Goal: Transaction & Acquisition: Purchase product/service

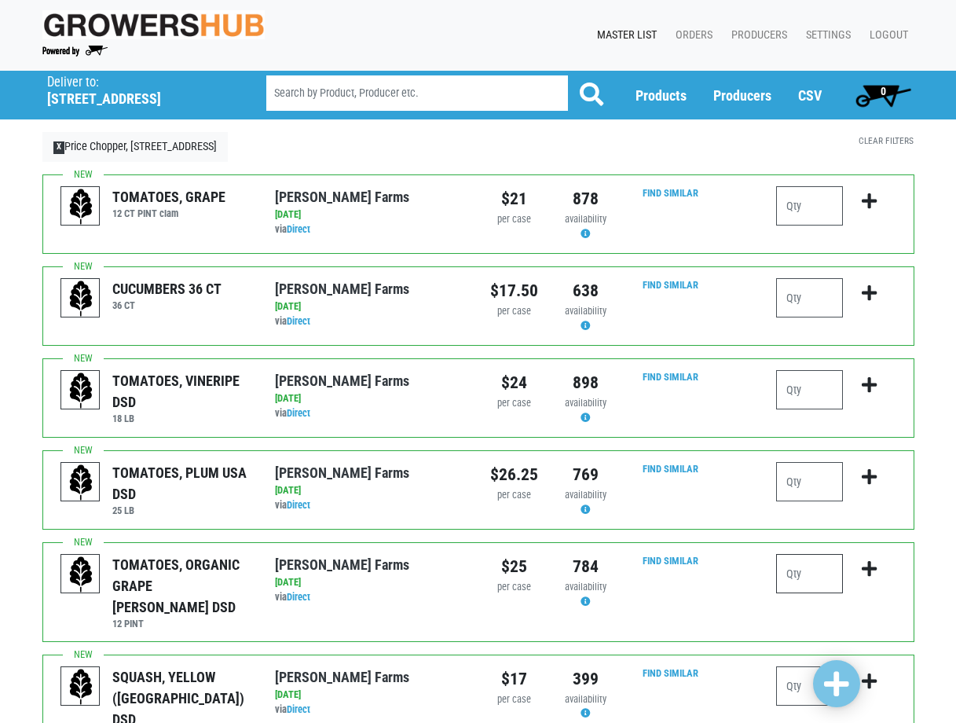
click at [827, 573] on input "number" at bounding box center [809, 573] width 67 height 39
type input "2"
click at [813, 302] on input "number" at bounding box center [809, 297] width 67 height 39
type input "4"
click at [797, 394] on input "number" at bounding box center [809, 389] width 67 height 39
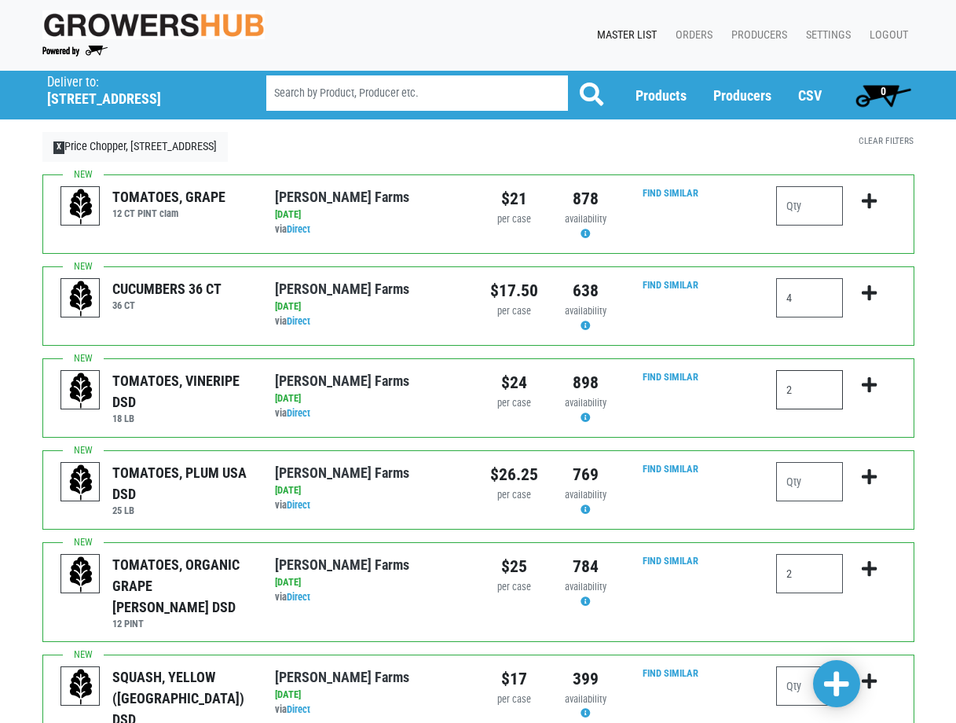
type input "2"
click at [785, 483] on input "number" at bounding box center [809, 481] width 67 height 39
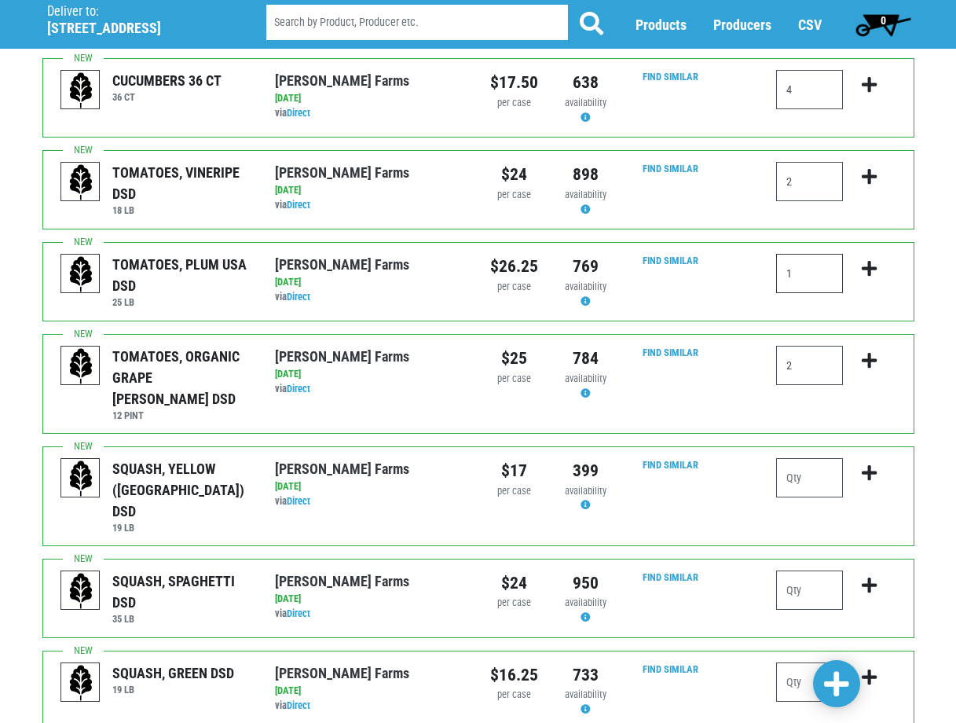
scroll to position [236, 0]
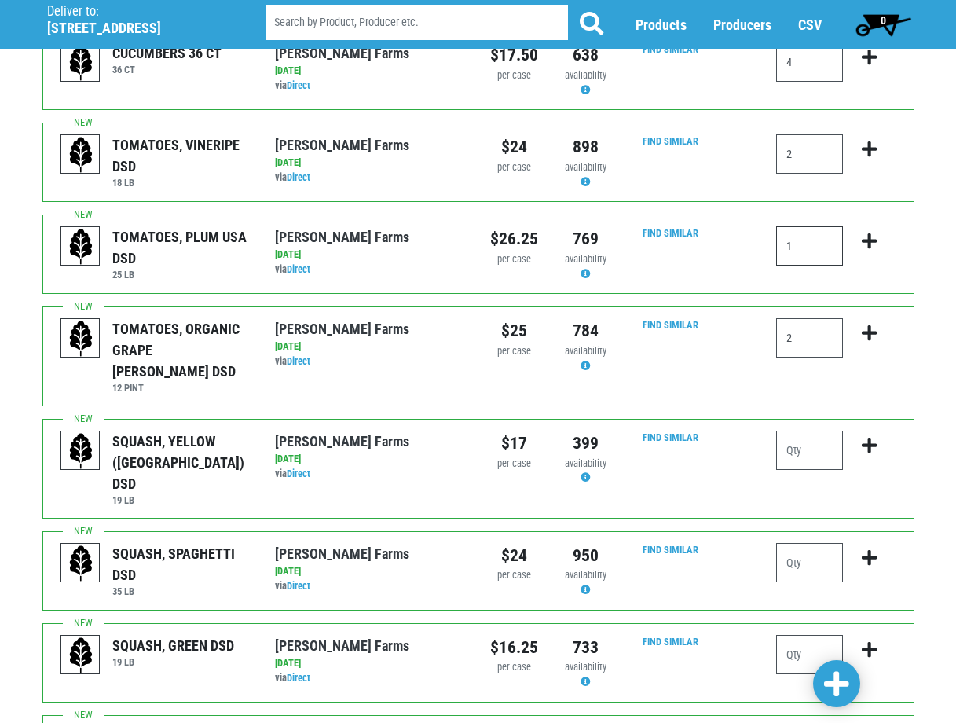
type input "1"
click at [795, 430] on input "number" at bounding box center [809, 449] width 67 height 39
type input "1"
click at [803, 635] on input "number" at bounding box center [809, 654] width 67 height 39
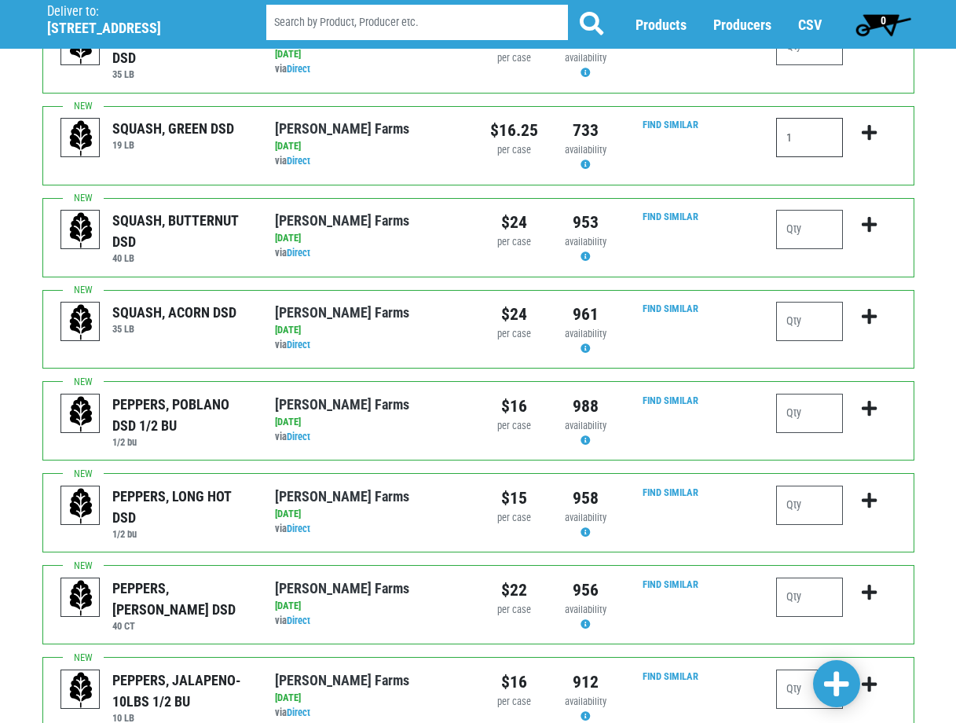
scroll to position [785, 0]
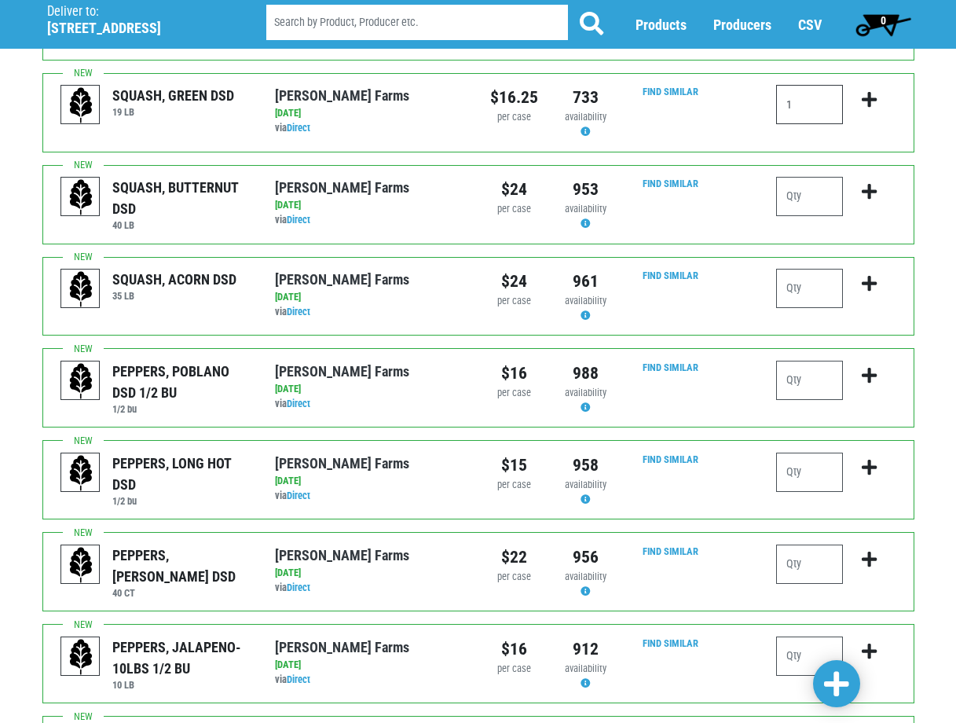
type input "1"
click at [793, 544] on input "number" at bounding box center [809, 563] width 67 height 39
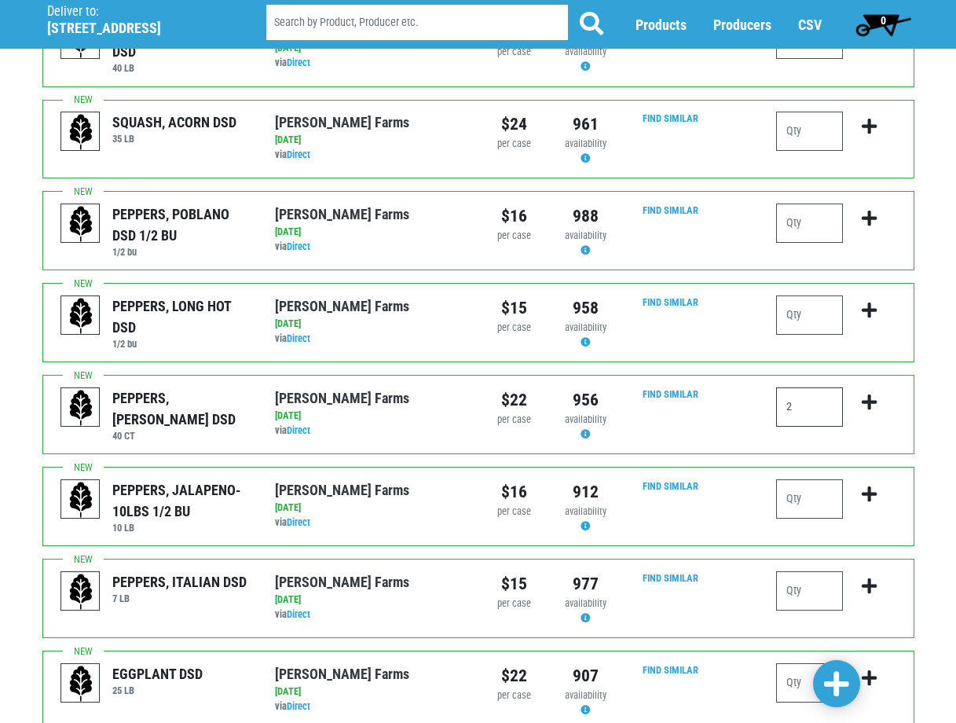
scroll to position [1021, 0]
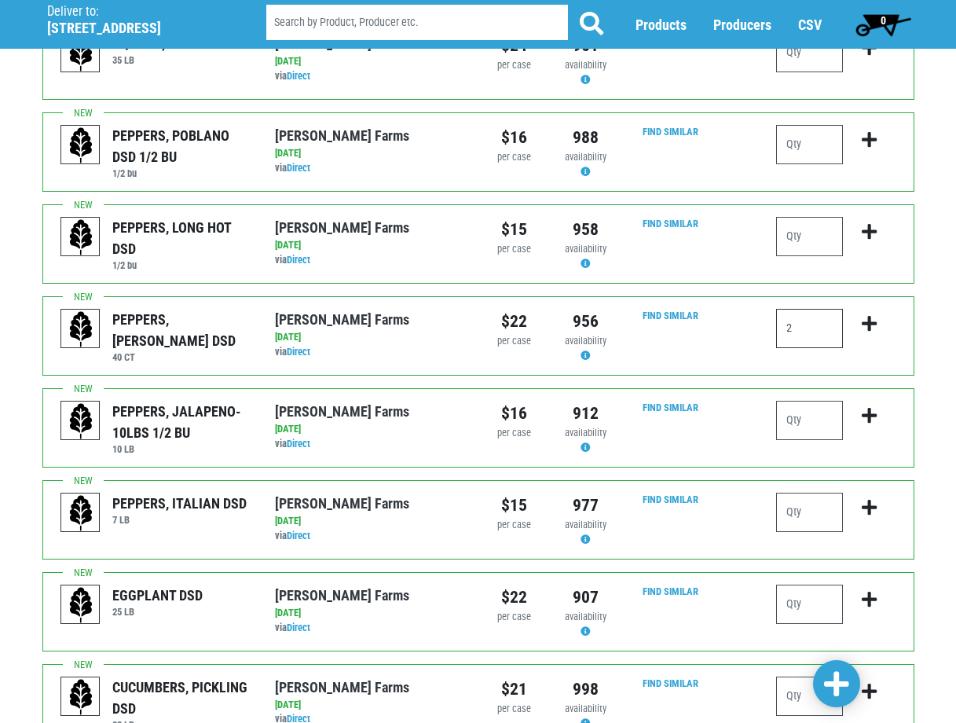
type input "2"
click at [788, 584] on input "number" at bounding box center [809, 603] width 67 height 39
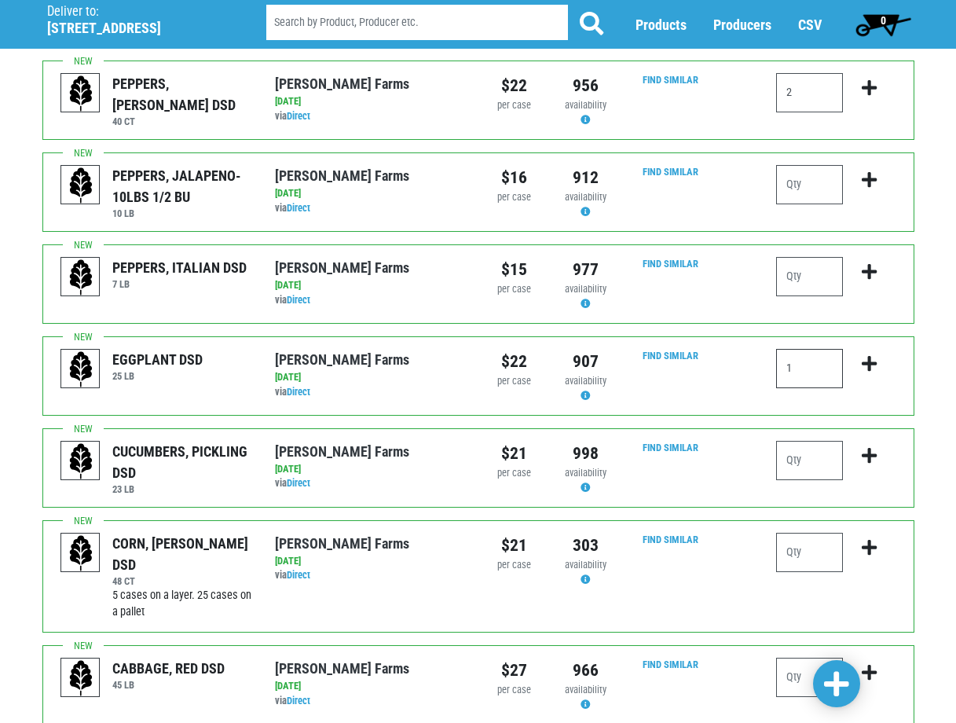
scroll to position [1335, 0]
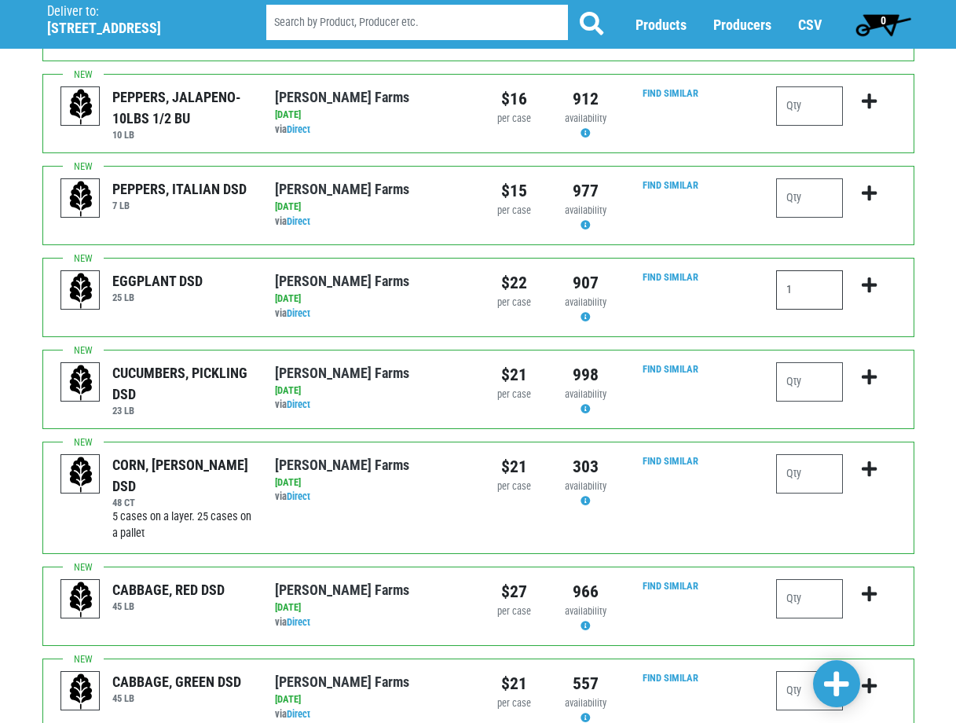
type input "1"
click at [803, 454] on input "number" at bounding box center [809, 473] width 67 height 39
type input "10"
click at [794, 579] on input "number" at bounding box center [809, 598] width 67 height 39
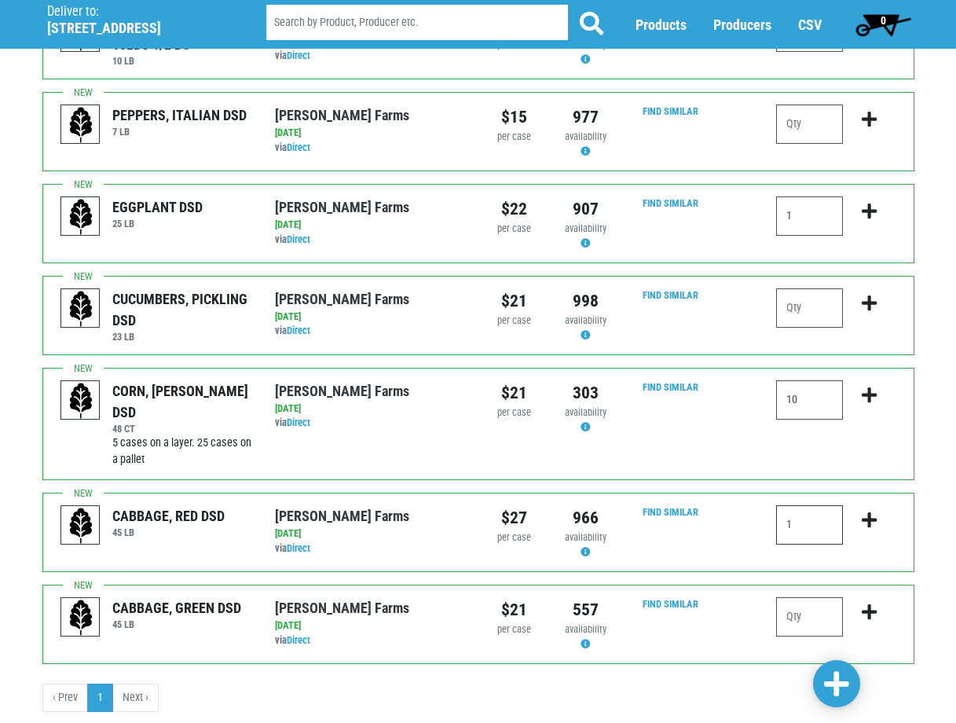
type input "1"
click at [796, 597] on input "number" at bounding box center [809, 616] width 67 height 39
type input "2"
click at [827, 685] on span at bounding box center [836, 684] width 25 height 28
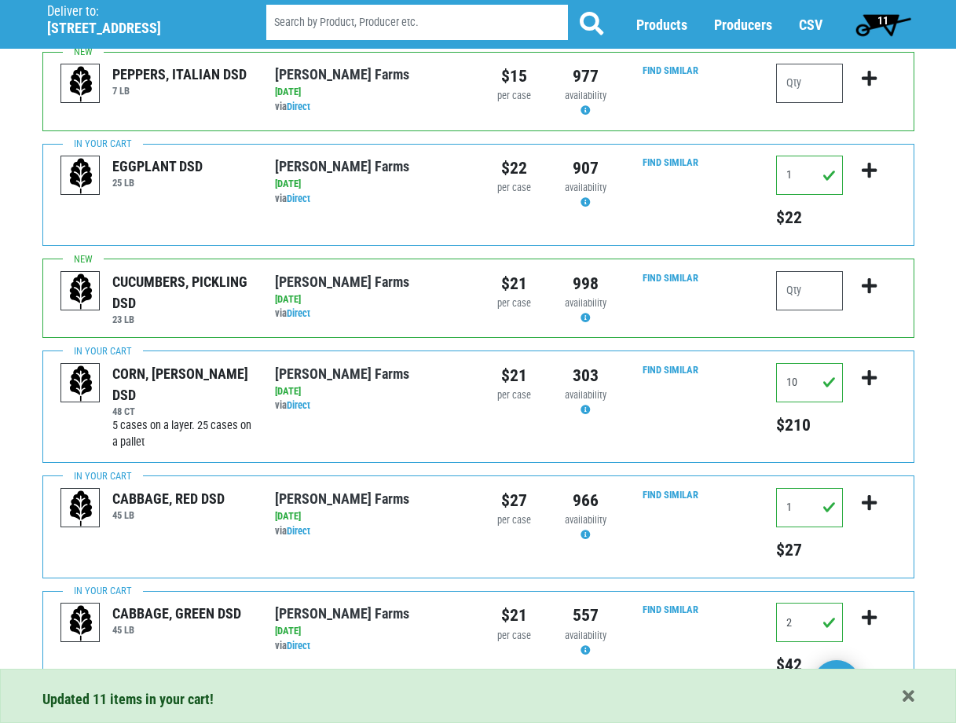
click at [880, 15] on span "11" at bounding box center [882, 20] width 11 height 13
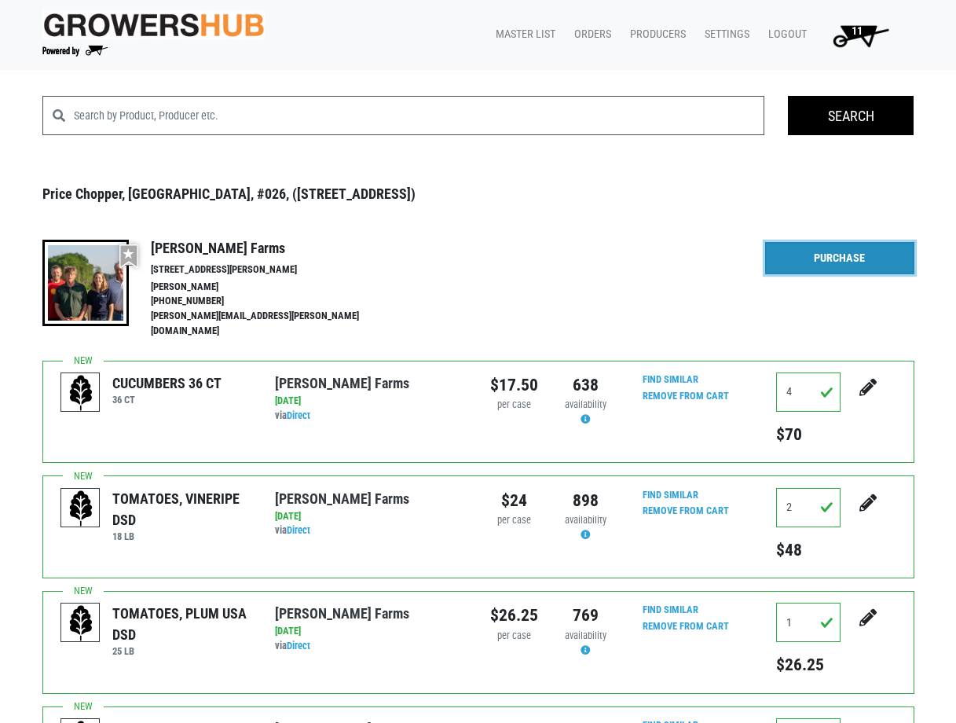
click at [837, 257] on link "Purchase" at bounding box center [839, 258] width 149 height 33
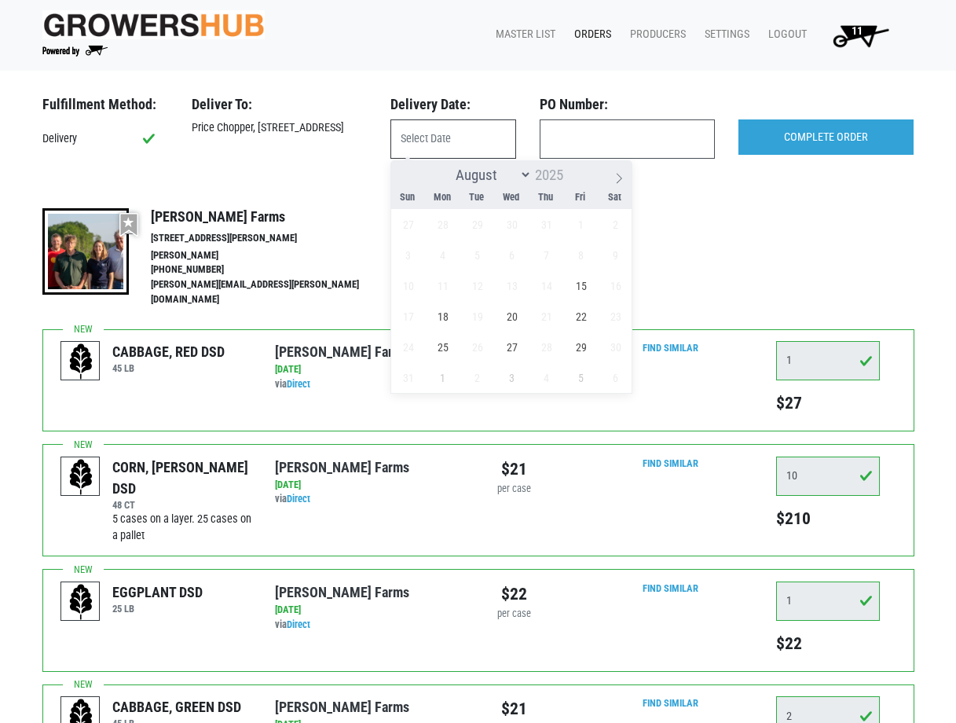
click at [446, 152] on input "text" at bounding box center [453, 138] width 126 height 39
click at [587, 281] on span "15" at bounding box center [580, 285] width 31 height 31
type input "[DATE]"
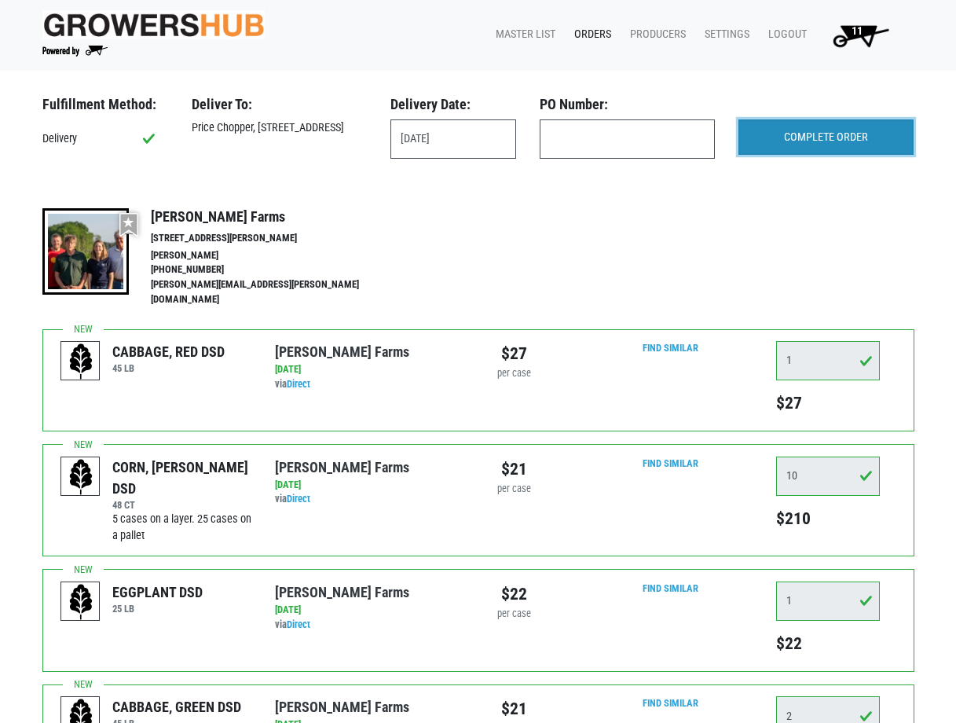
click at [796, 135] on input "COMPLETE ORDER" at bounding box center [825, 137] width 175 height 36
click at [789, 133] on input "COMPLETE ORDER" at bounding box center [825, 137] width 175 height 36
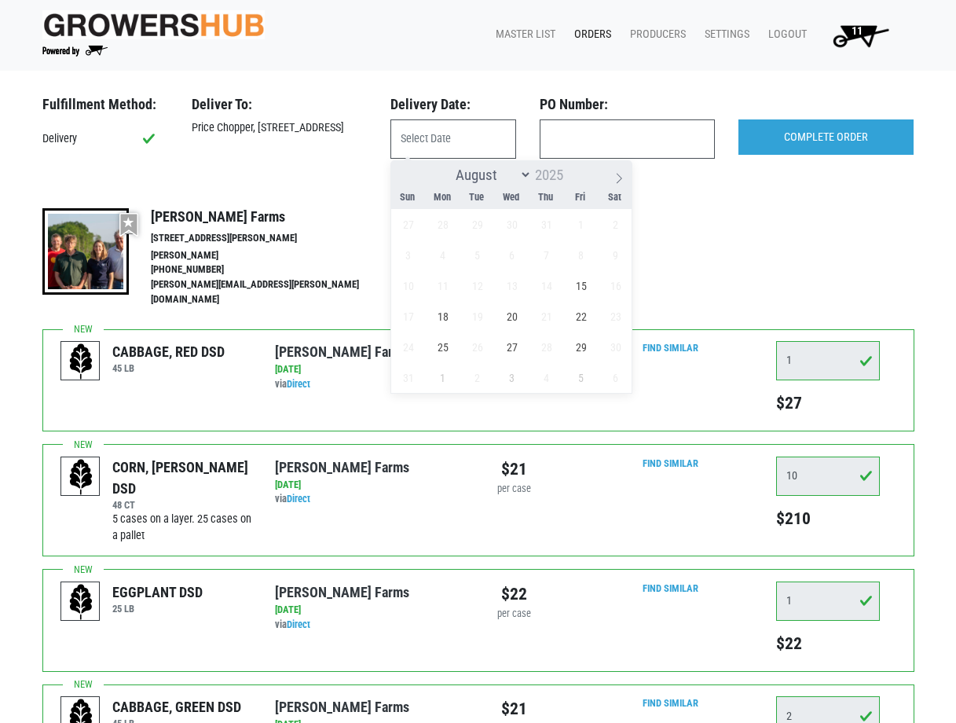
click at [506, 229] on span "30" at bounding box center [511, 224] width 31 height 31
click at [578, 282] on span "15" at bounding box center [580, 285] width 31 height 31
type input "[DATE]"
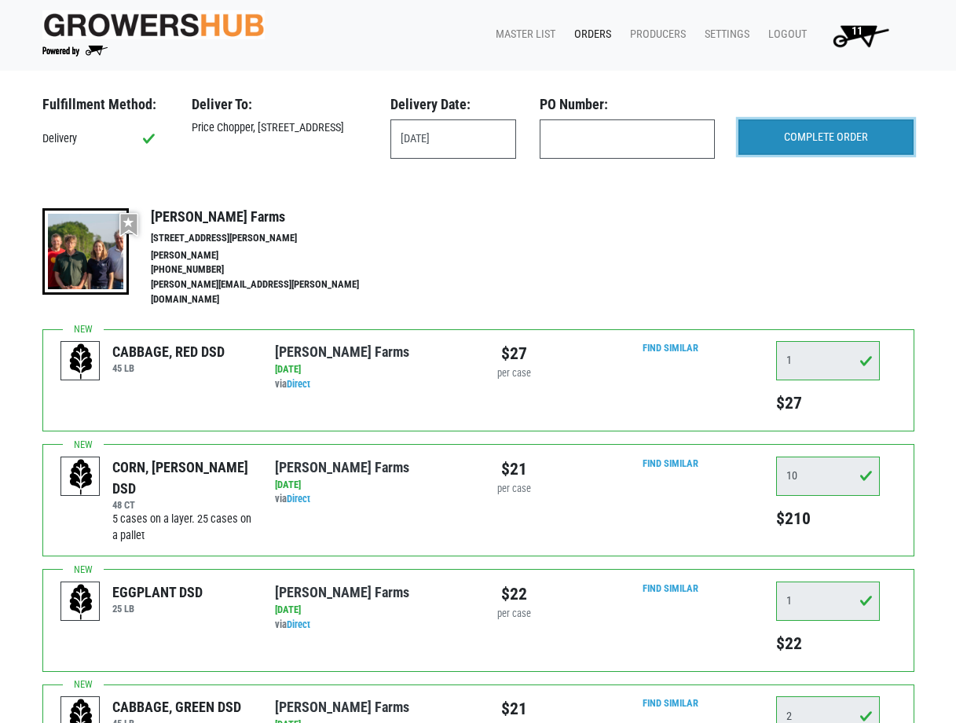
click at [820, 138] on input "COMPLETE ORDER" at bounding box center [825, 137] width 175 height 36
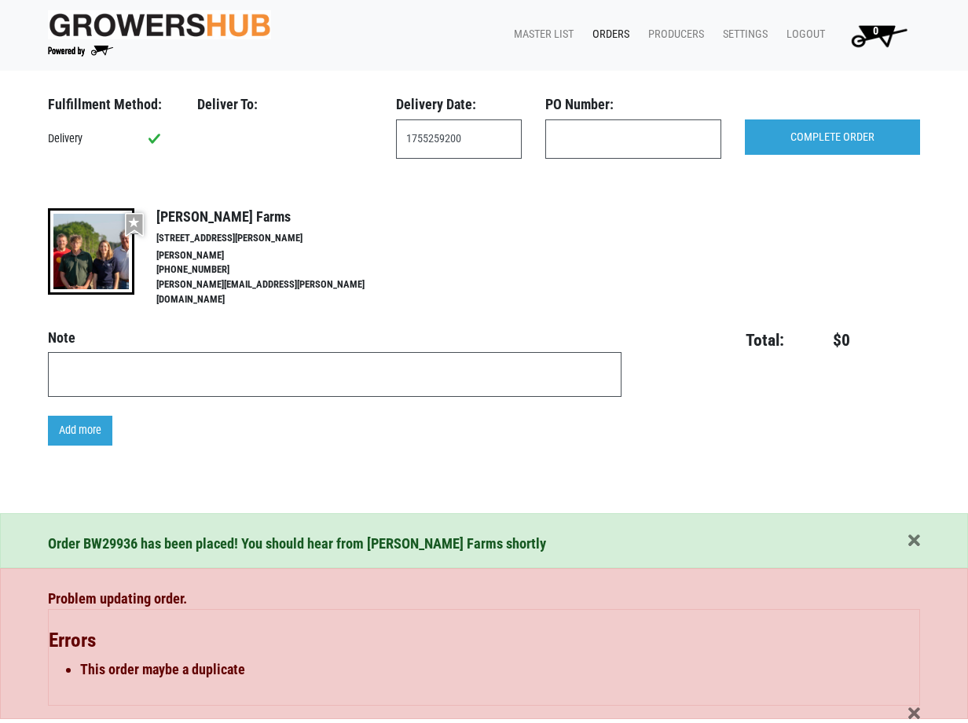
click at [616, 25] on link "Orders" at bounding box center [608, 35] width 56 height 30
